Goal: Task Accomplishment & Management: Manage account settings

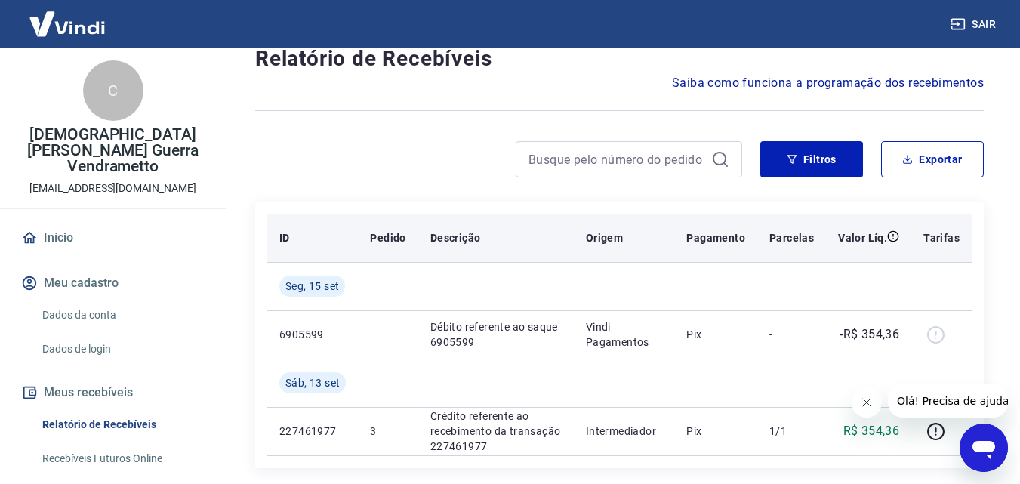
scroll to position [46, 0]
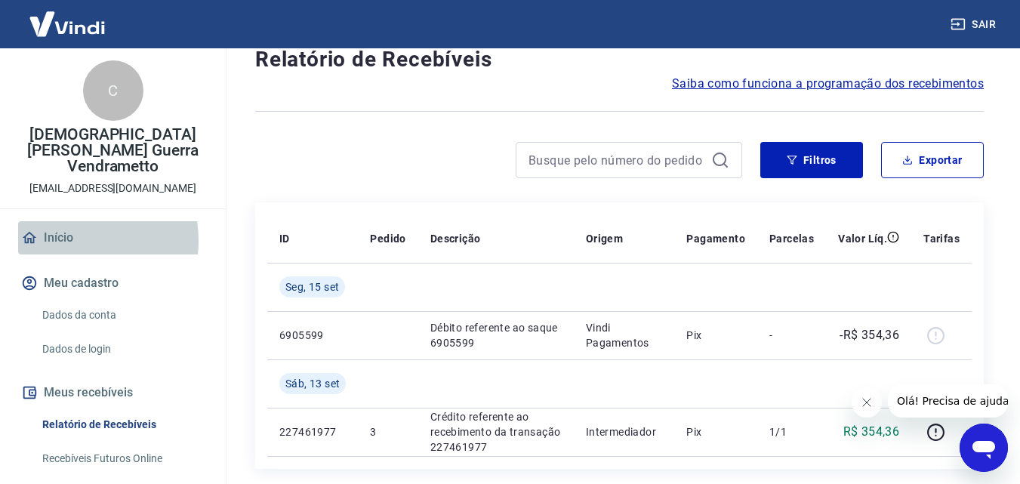
click at [64, 225] on link "Início" at bounding box center [113, 237] width 190 height 33
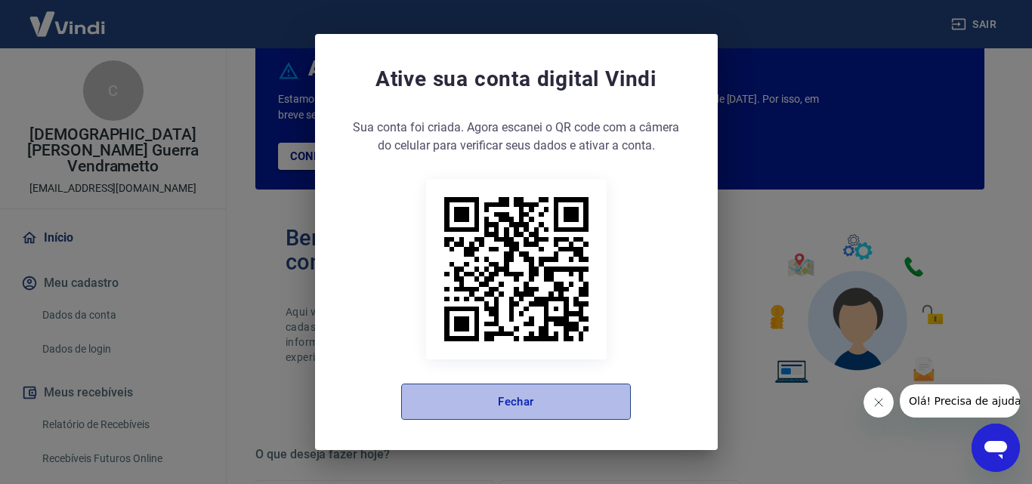
click at [533, 397] on button "Fechar" at bounding box center [516, 402] width 230 height 36
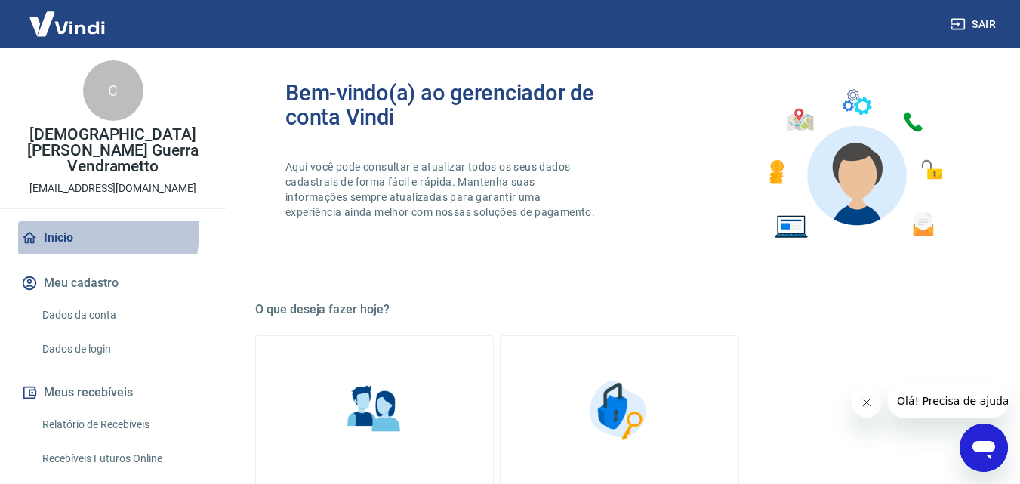
click at [64, 221] on link "Início" at bounding box center [113, 237] width 190 height 33
click at [44, 227] on link "Início" at bounding box center [113, 237] width 190 height 33
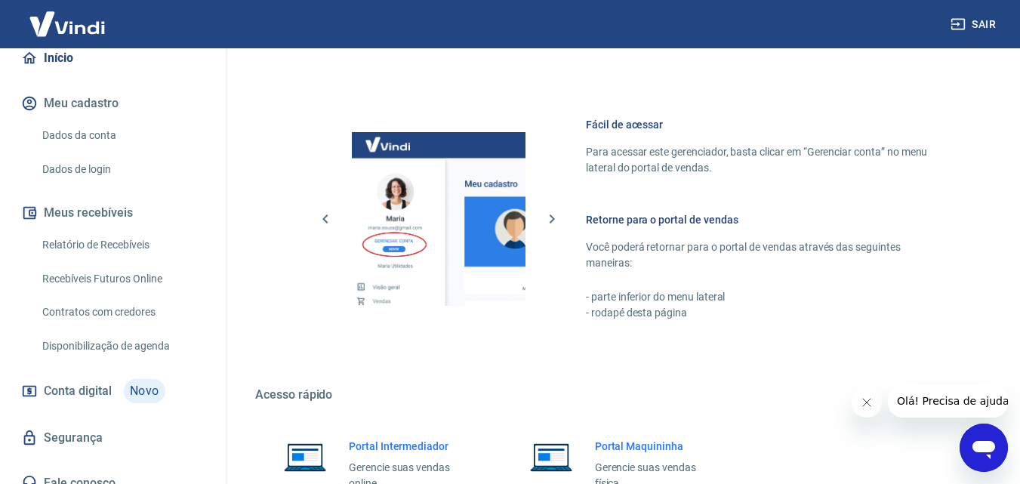
scroll to position [764, 0]
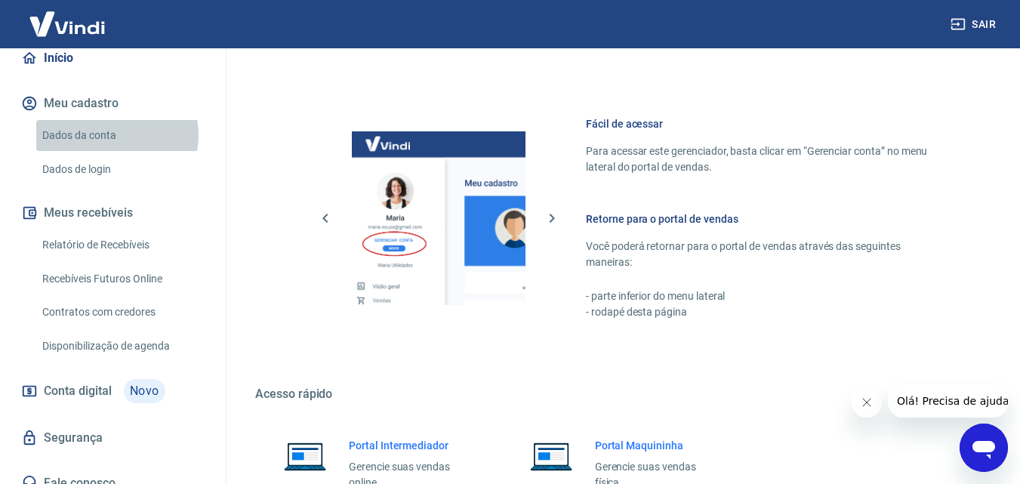
click at [108, 120] on link "Dados da conta" at bounding box center [121, 135] width 171 height 31
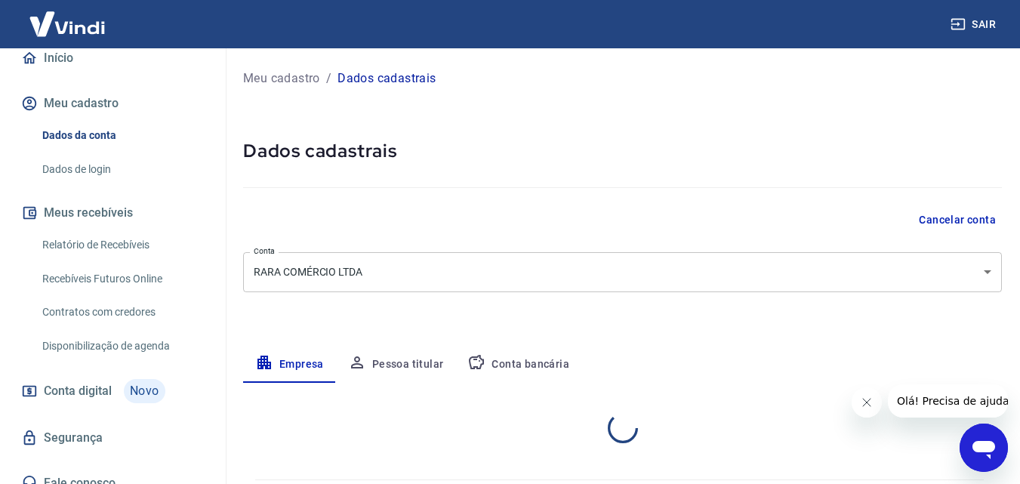
select select "PR"
select select "business"
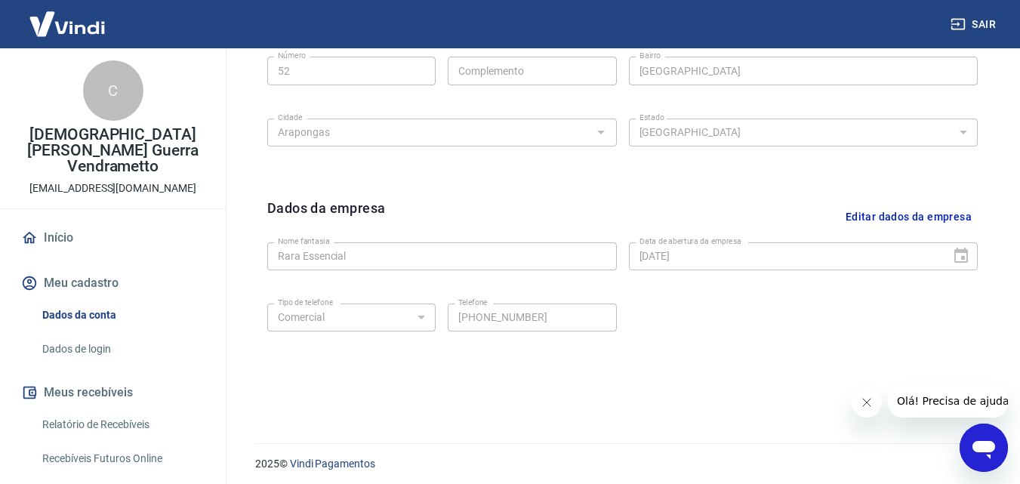
scroll to position [605, 0]
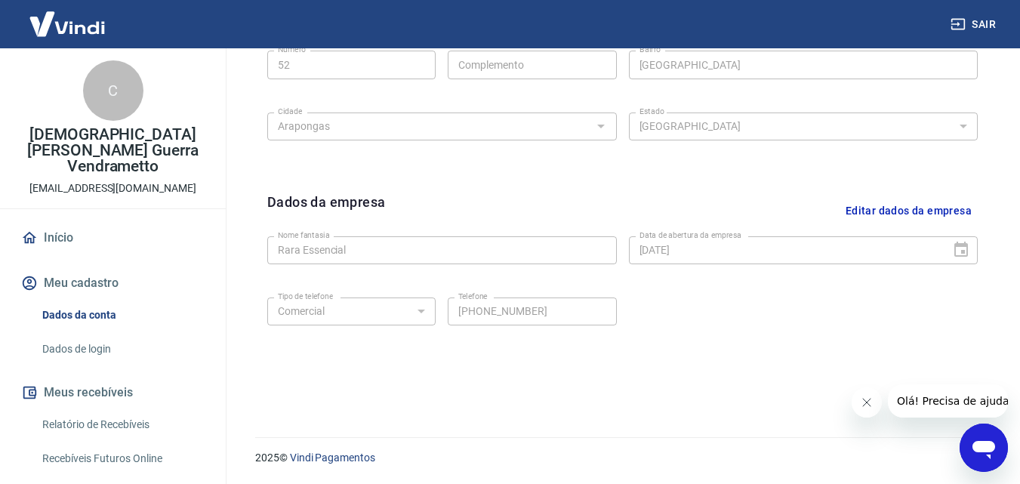
click at [865, 403] on icon "Fechar mensagem da empresa" at bounding box center [866, 402] width 12 height 12
